Goal: Task Accomplishment & Management: Manage account settings

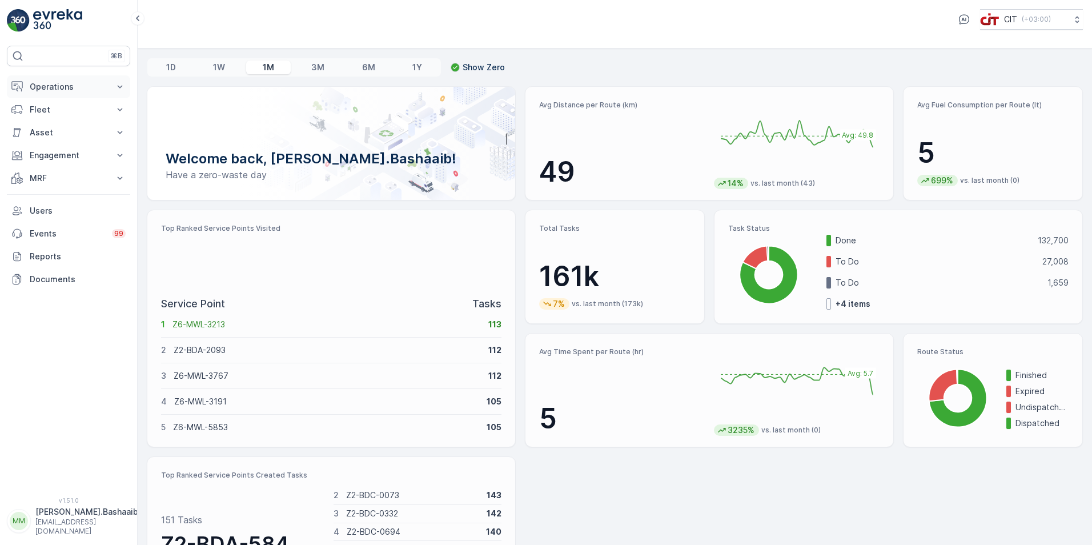
click at [94, 89] on p "Operations" at bounding box center [69, 86] width 78 height 11
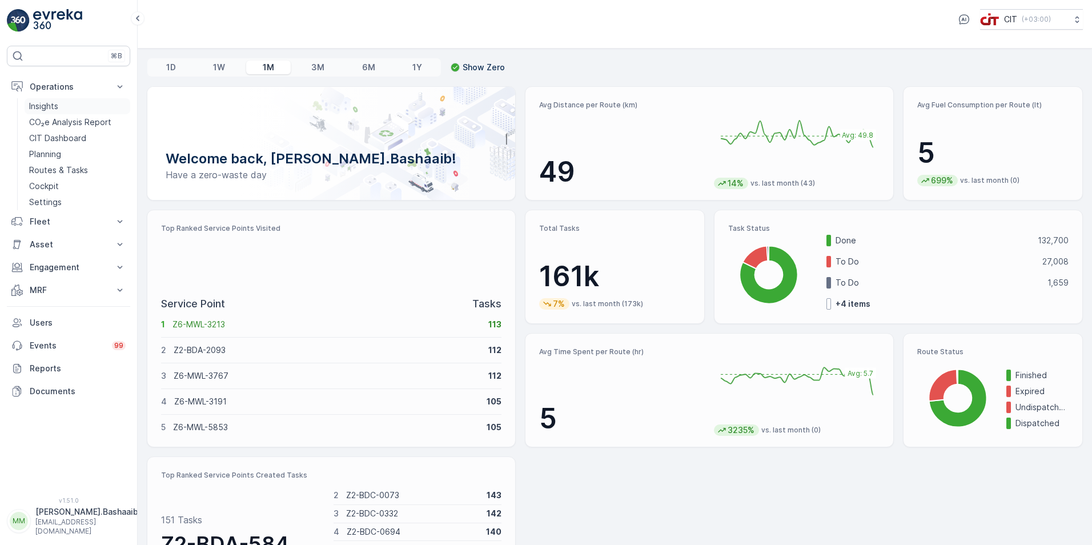
click at [81, 103] on link "Insights" at bounding box center [78, 106] width 106 height 16
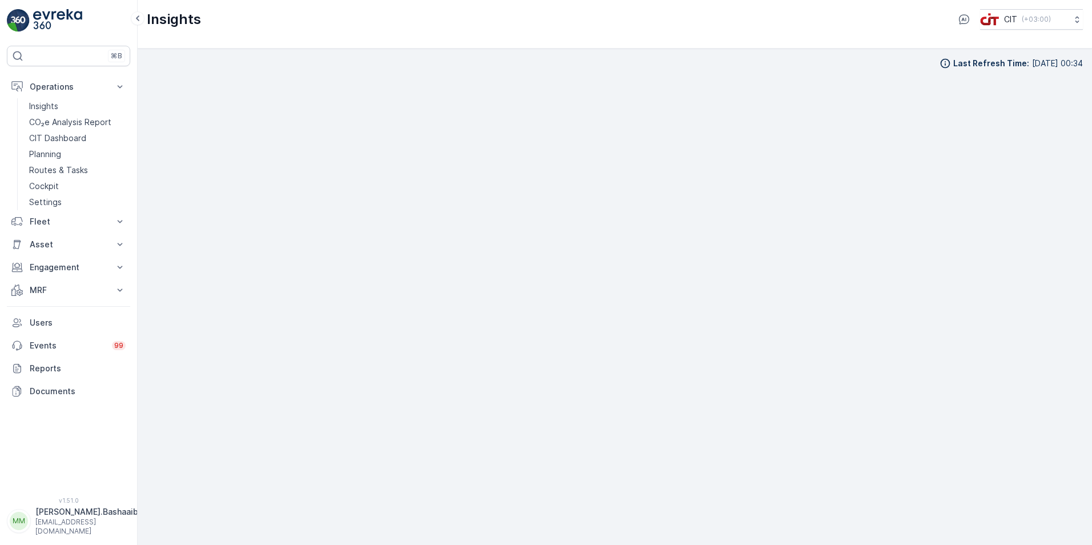
scroll to position [11, 0]
click at [75, 517] on p "[PERSON_NAME].Bashaaib" at bounding box center [86, 511] width 103 height 11
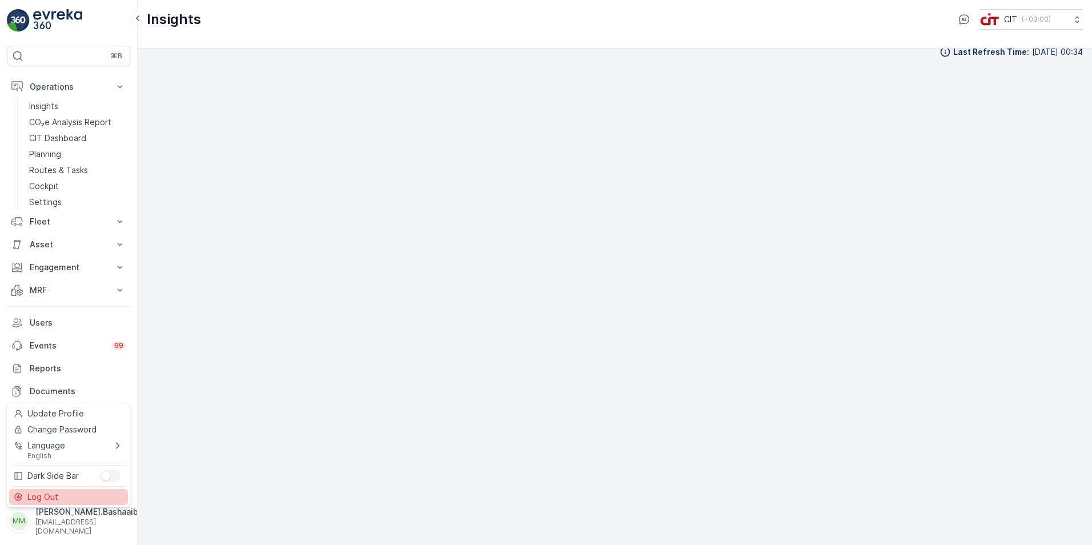
click at [58, 500] on div "Log Out" at bounding box center [68, 497] width 119 height 16
